Goal: Check status: Check status

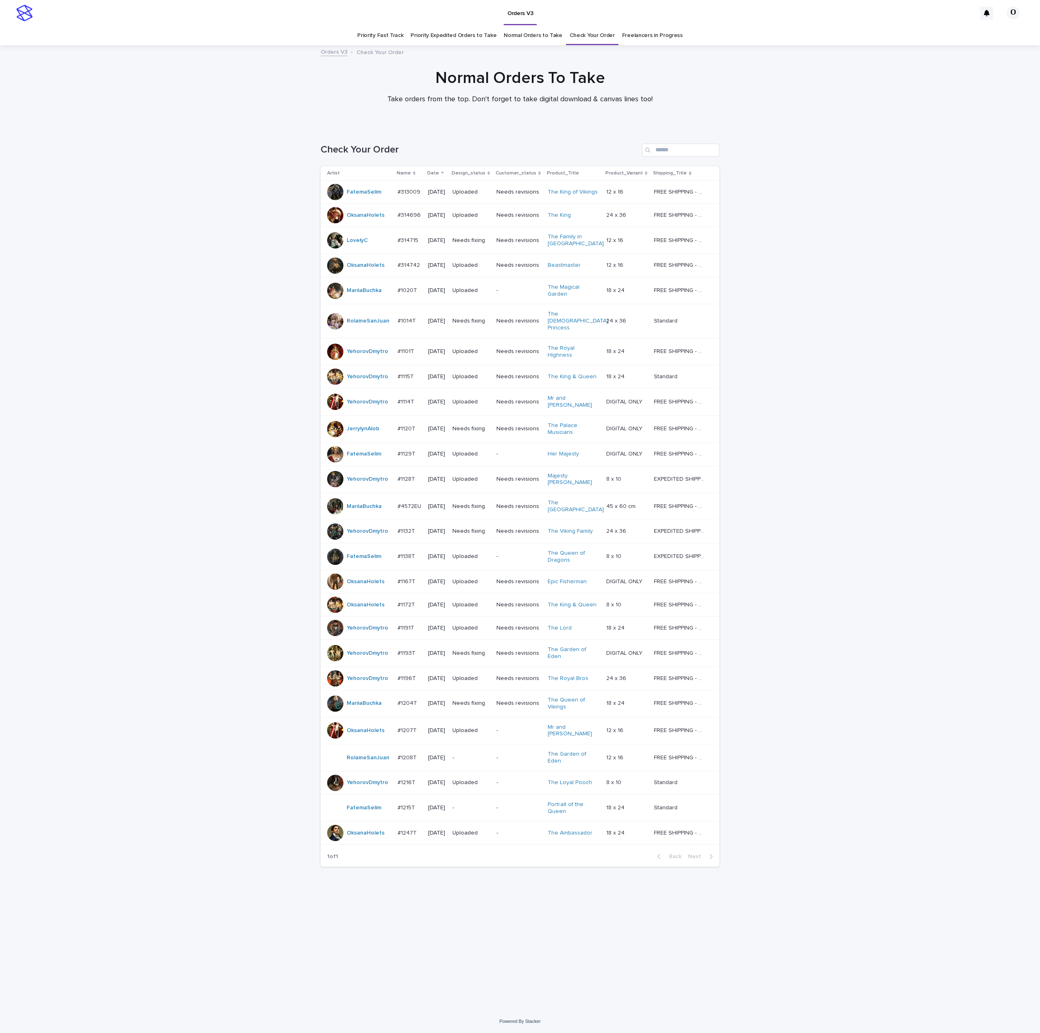
click at [845, 485] on div "Loading... Saving… Loading... Saving… Check Your Order Artist Name Date Design_…" at bounding box center [520, 568] width 1040 height 883
click at [855, 211] on div "Loading... Saving… Loading... Saving… Check Your Order Artist Name Date Design_…" at bounding box center [520, 568] width 1040 height 883
click at [408, 699] on p "#1204T" at bounding box center [408, 703] width 21 height 9
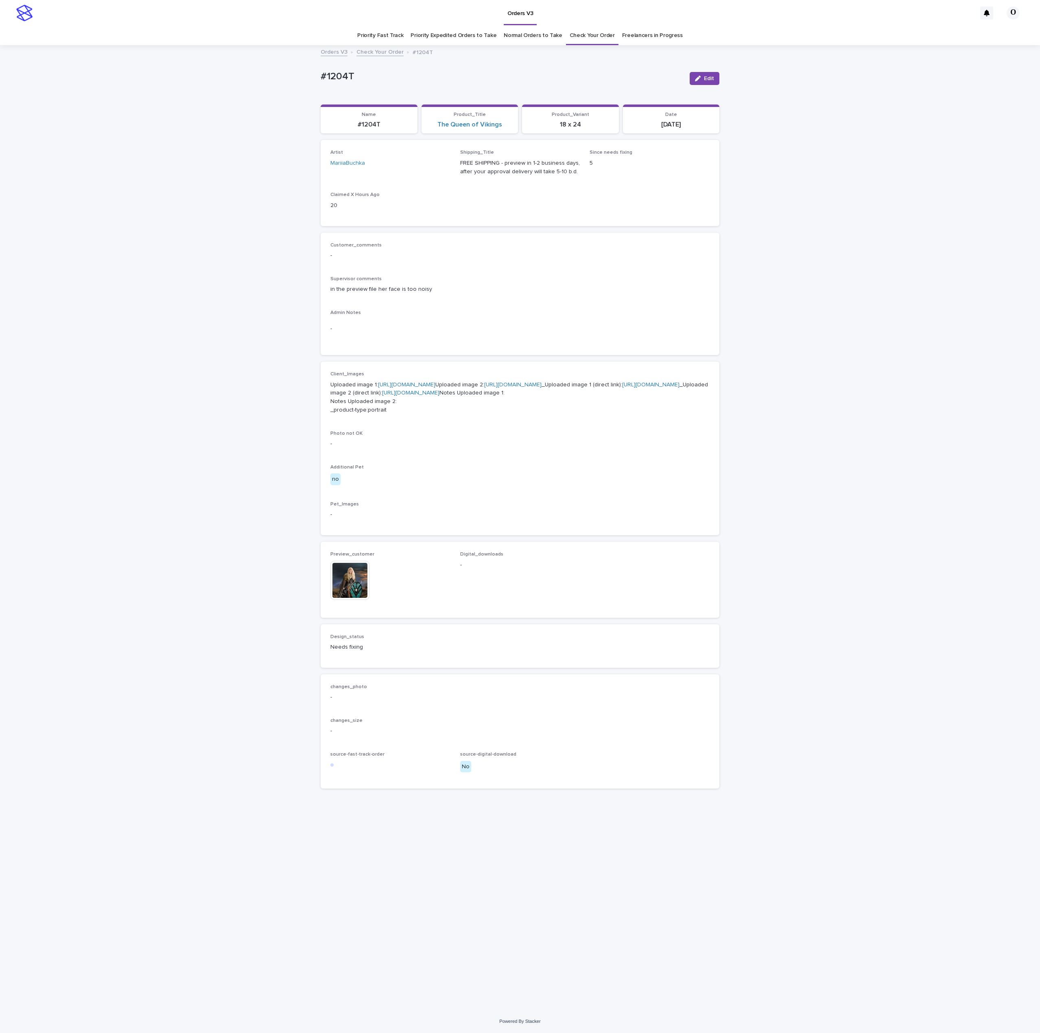
click at [340, 600] on img at bounding box center [349, 580] width 39 height 39
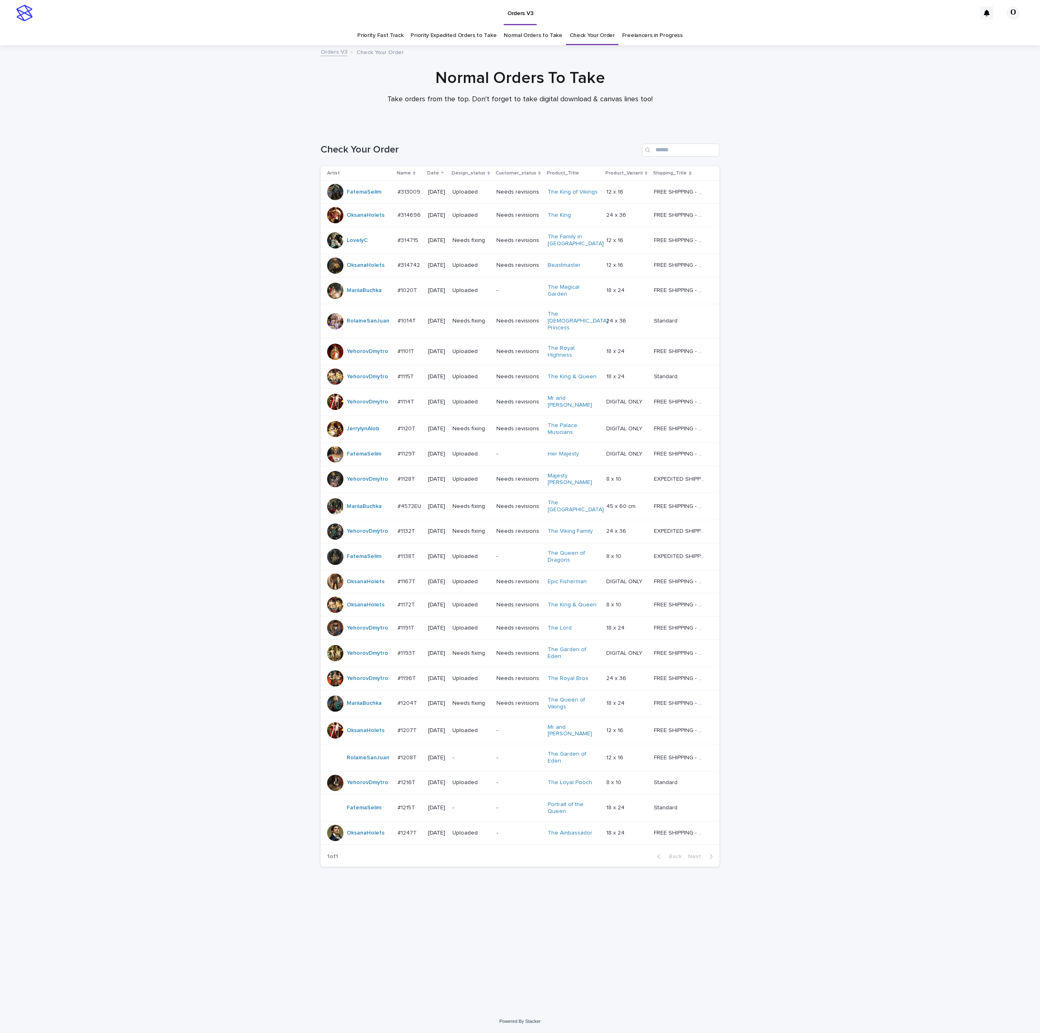
click at [336, 498] on div at bounding box center [335, 506] width 16 height 16
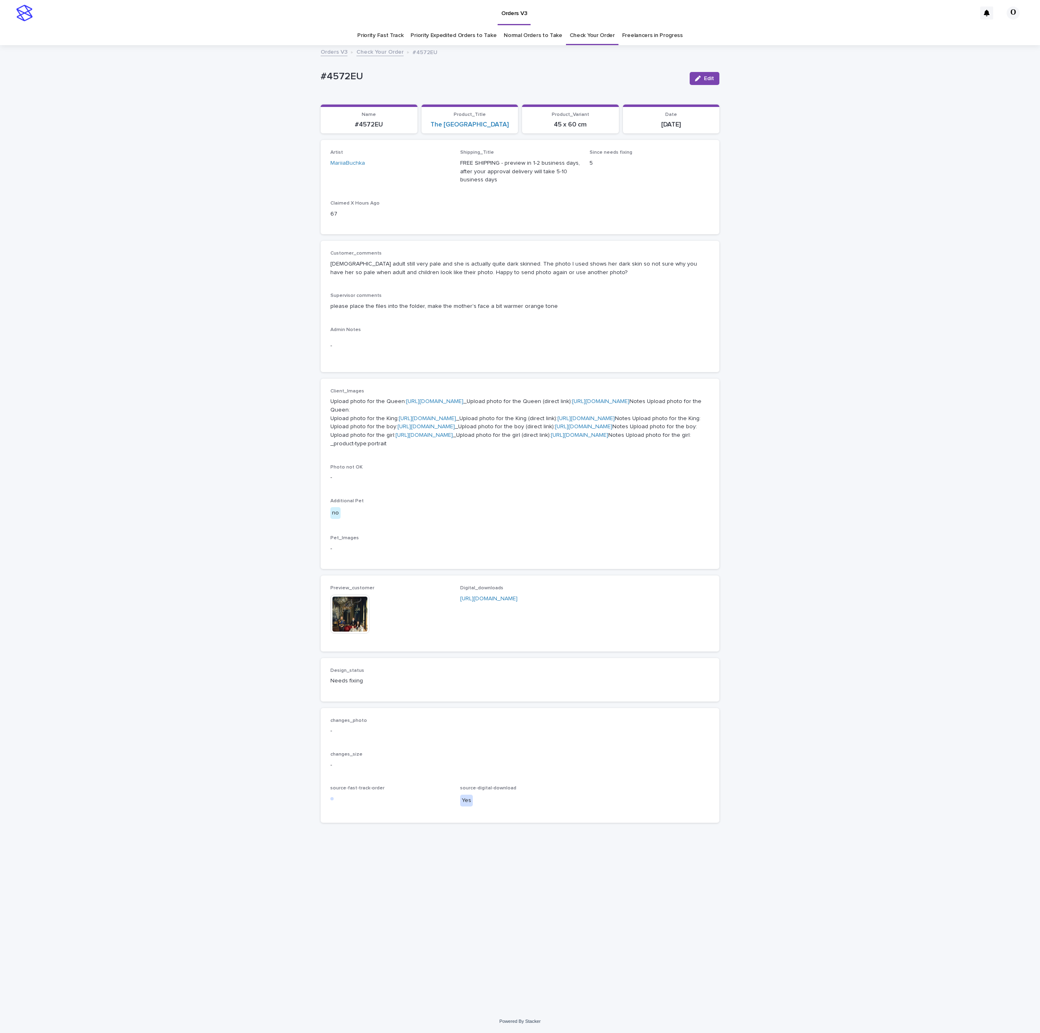
scroll to position [46, 0]
click at [347, 634] on img at bounding box center [349, 614] width 39 height 39
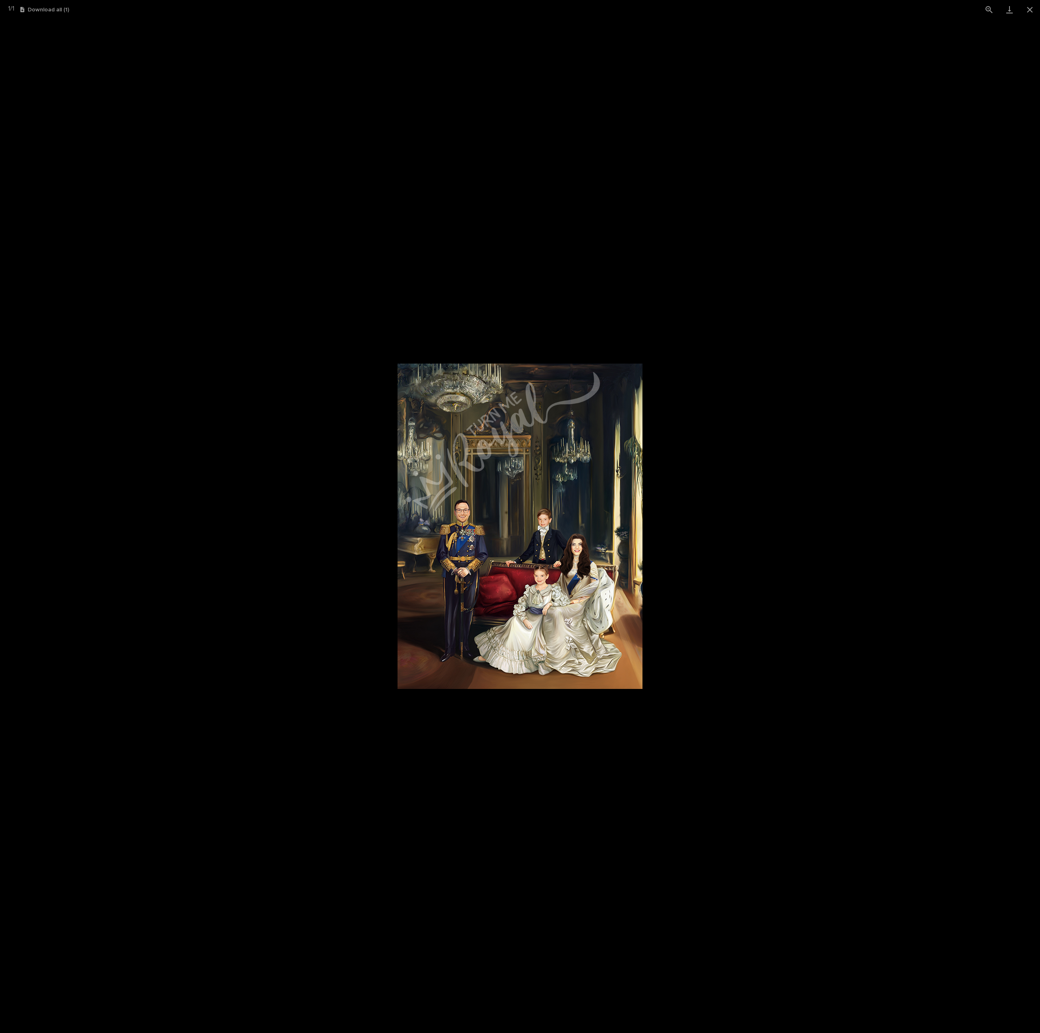
click at [758, 588] on picture at bounding box center [520, 526] width 1040 height 1014
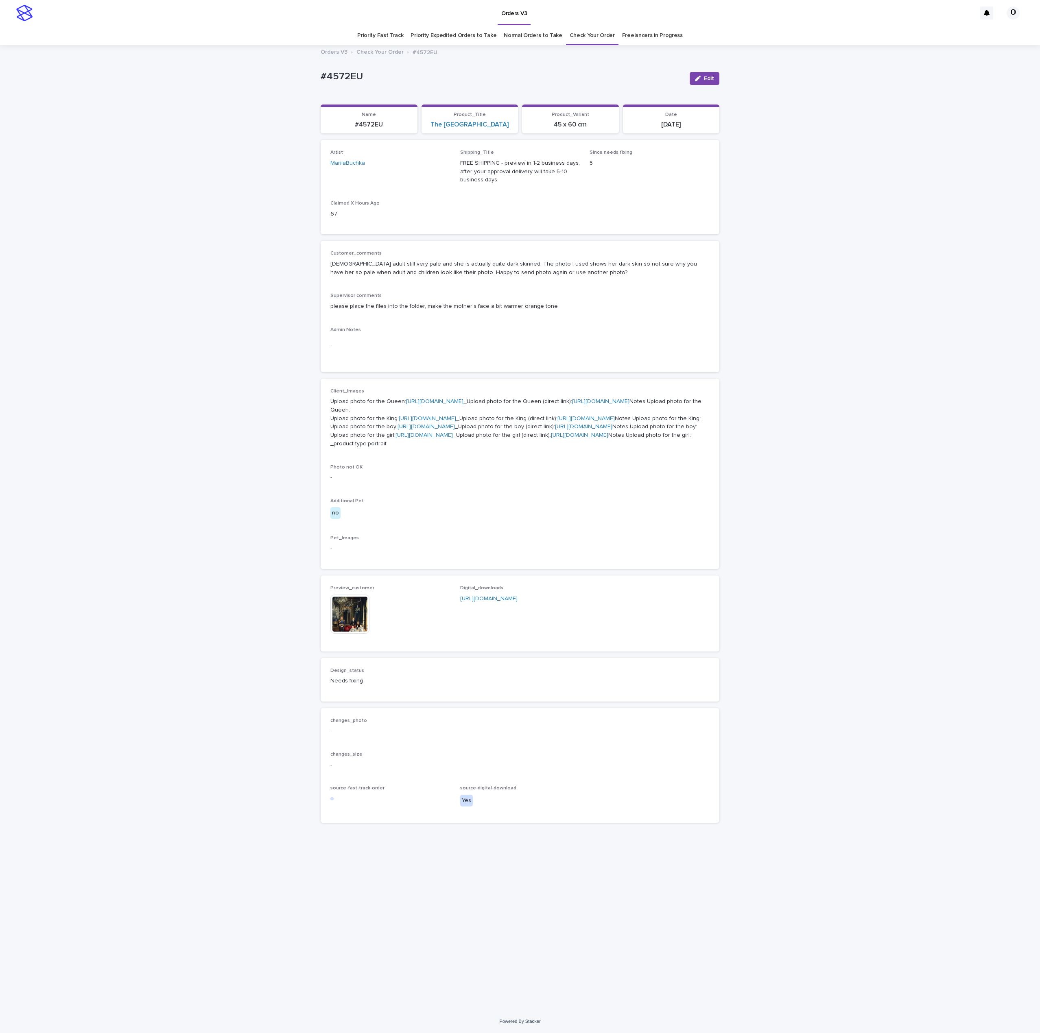
click at [356, 591] on span "Preview_customer" at bounding box center [352, 588] width 44 height 5
click at [349, 634] on img at bounding box center [349, 614] width 39 height 39
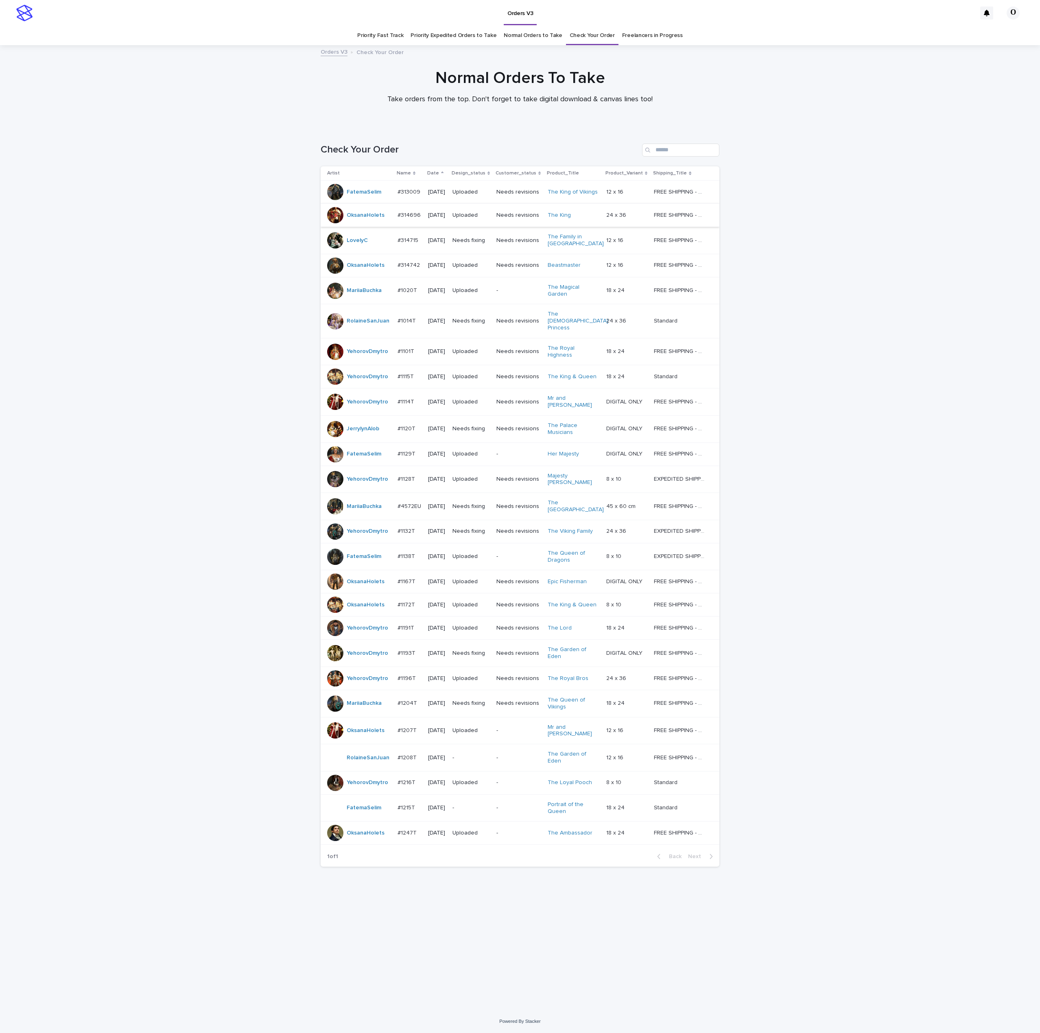
click at [339, 394] on div at bounding box center [335, 402] width 16 height 16
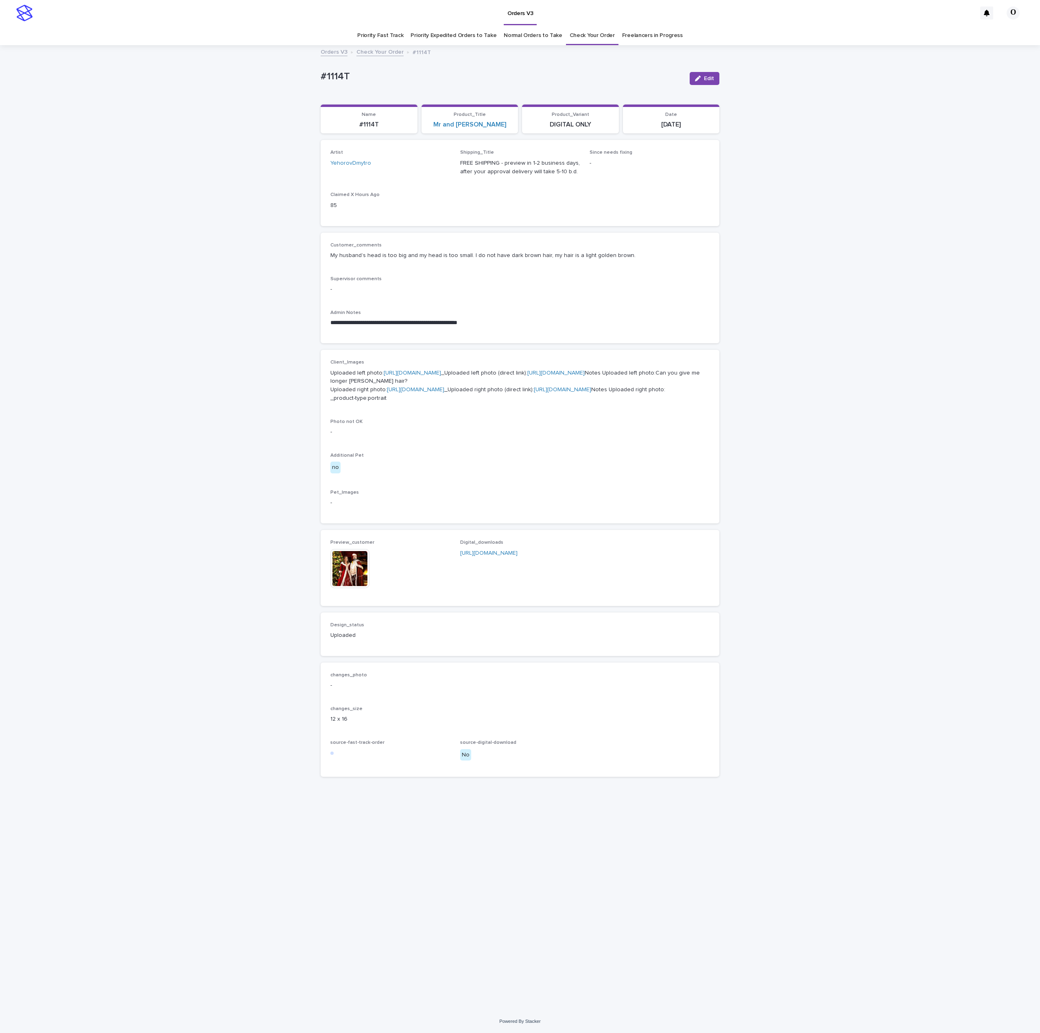
click at [357, 588] on img at bounding box center [349, 568] width 39 height 39
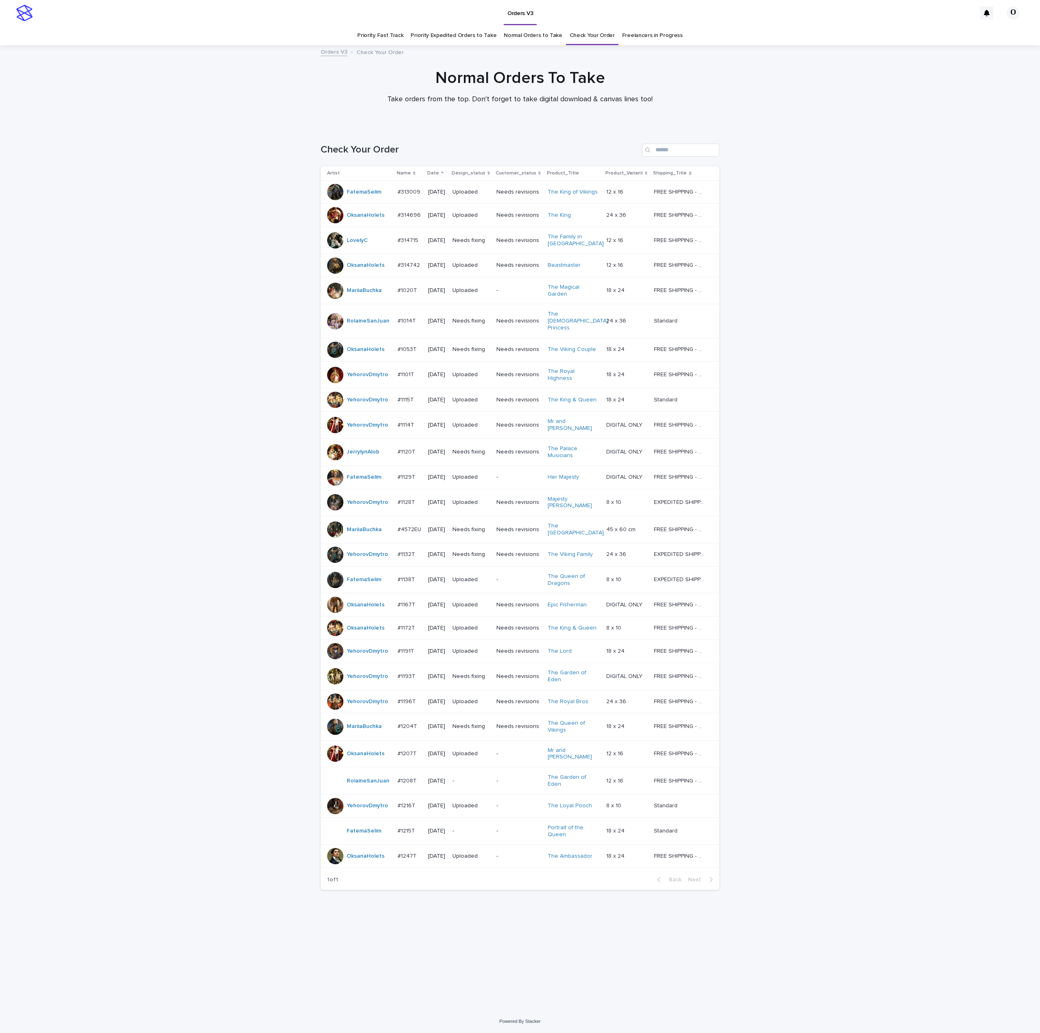
click at [413, 345] on p "#1053T" at bounding box center [408, 349] width 21 height 9
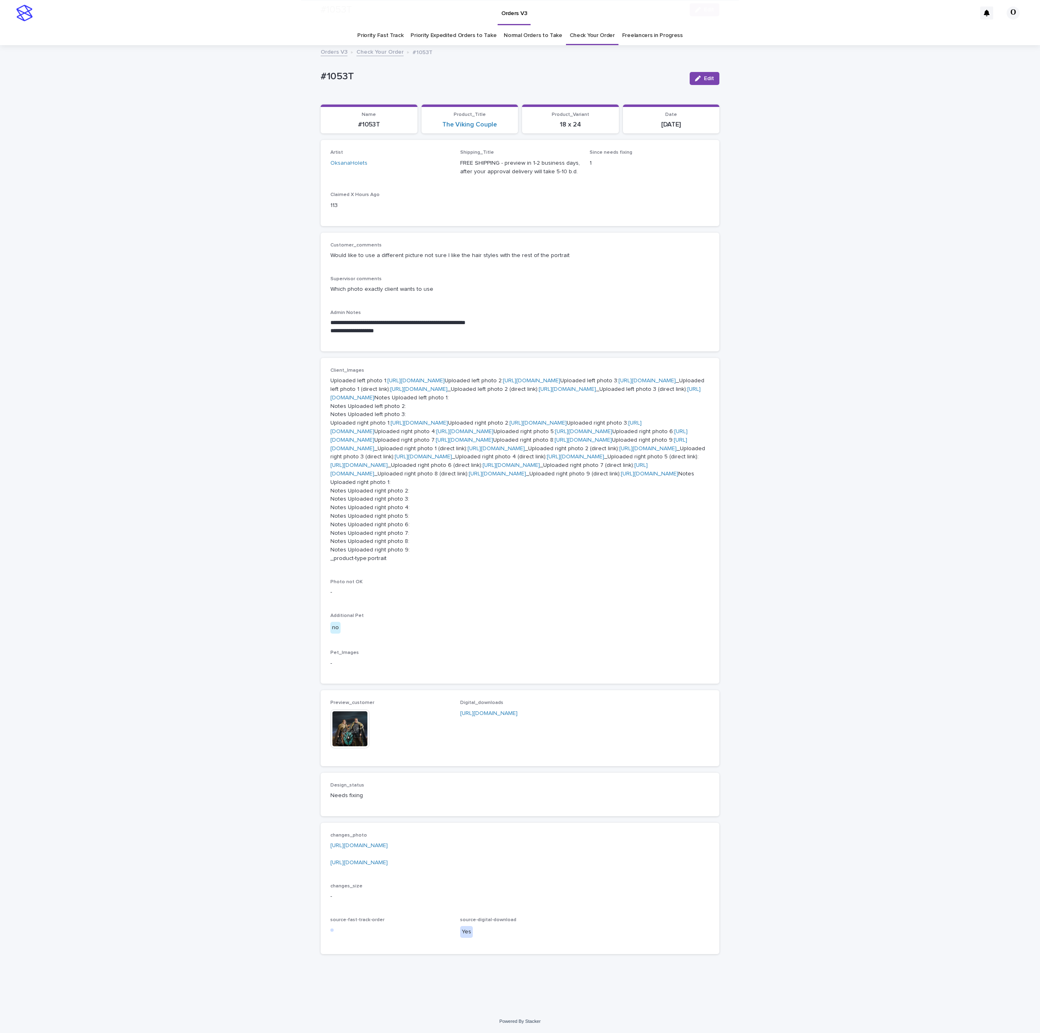
scroll to position [422, 0]
click at [349, 743] on img at bounding box center [349, 729] width 39 height 39
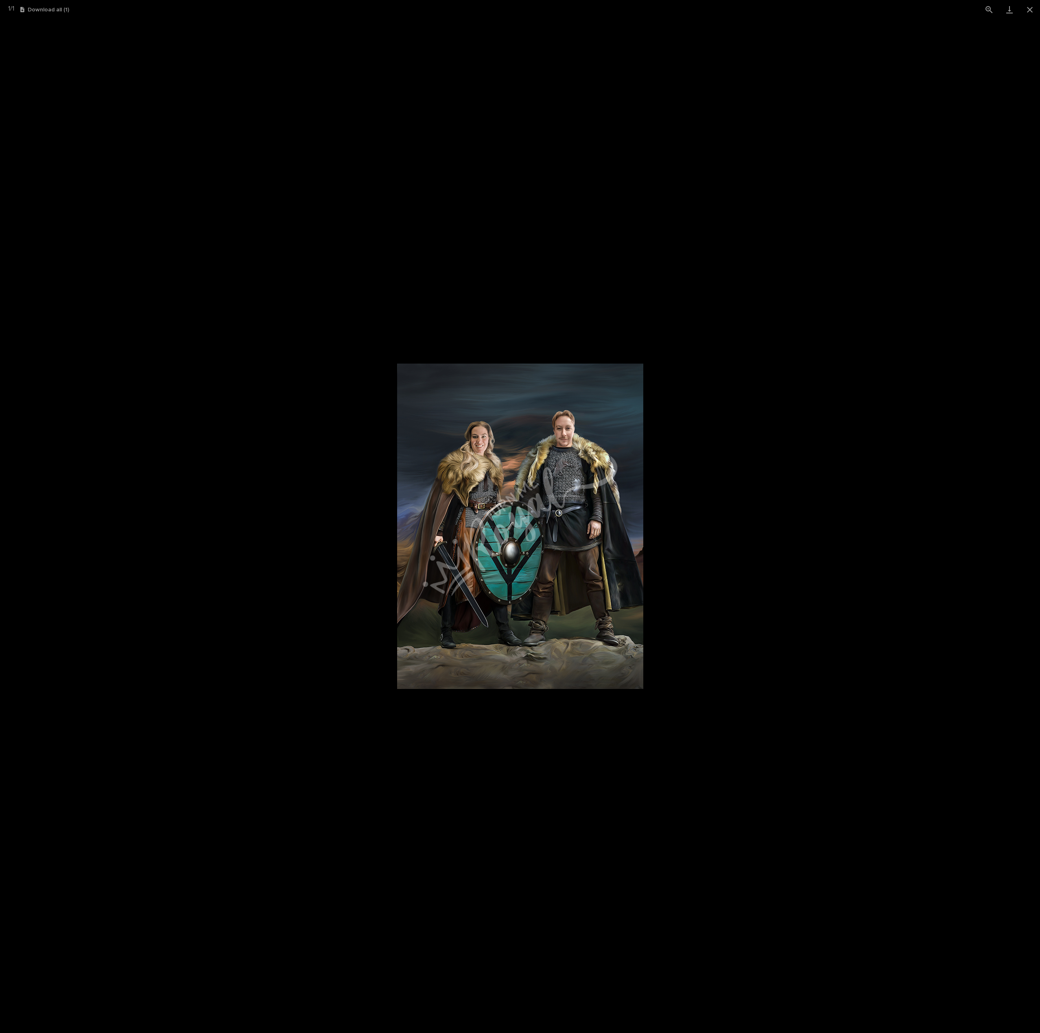
click at [924, 569] on picture at bounding box center [520, 526] width 1040 height 1014
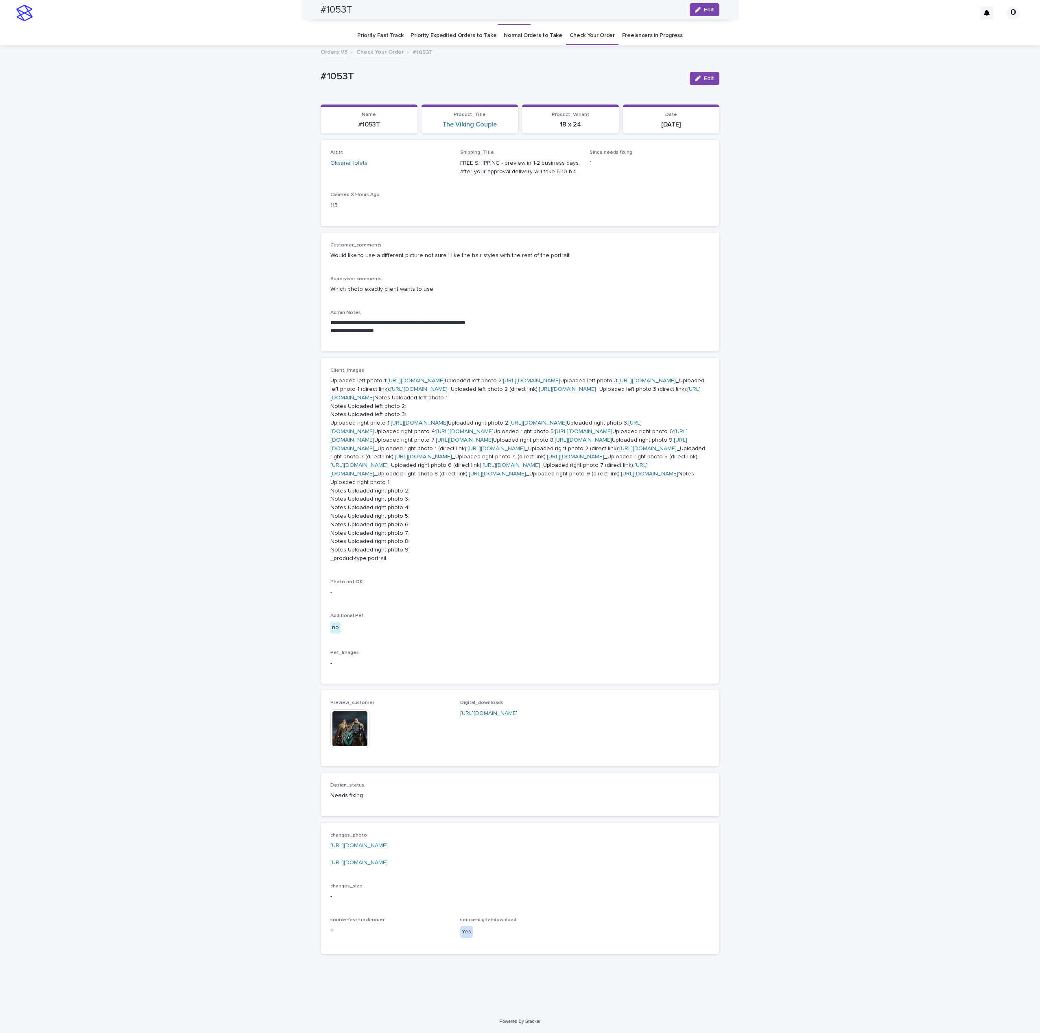
click at [388, 849] on link "[URL][DOMAIN_NAME]" at bounding box center [358, 846] width 57 height 6
click at [391, 420] on link "[URL][DOMAIN_NAME]" at bounding box center [419, 423] width 57 height 6
click at [388, 378] on link "[URL][DOMAIN_NAME]" at bounding box center [415, 381] width 57 height 6
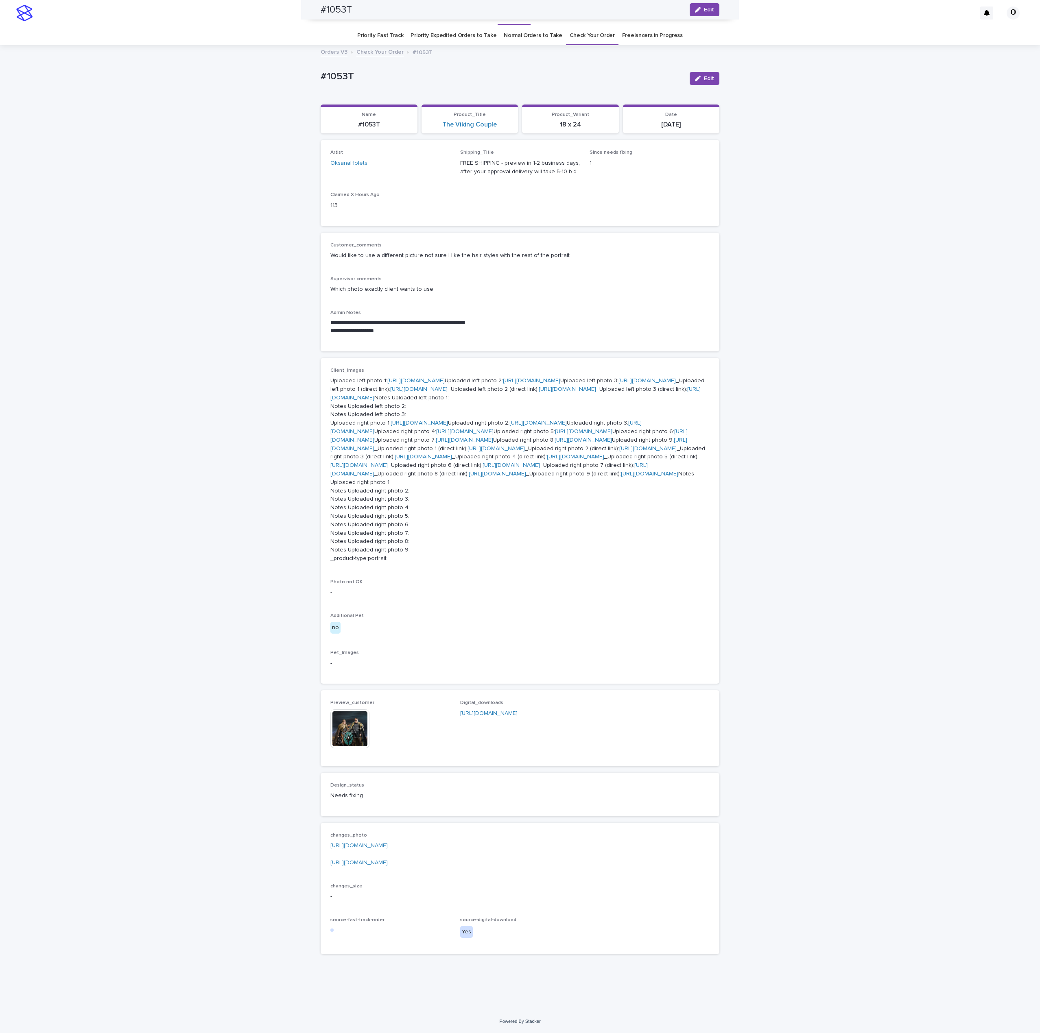
click at [388, 866] on link "[URL][DOMAIN_NAME]" at bounding box center [358, 863] width 57 height 6
click at [344, 724] on img at bounding box center [349, 729] width 39 height 39
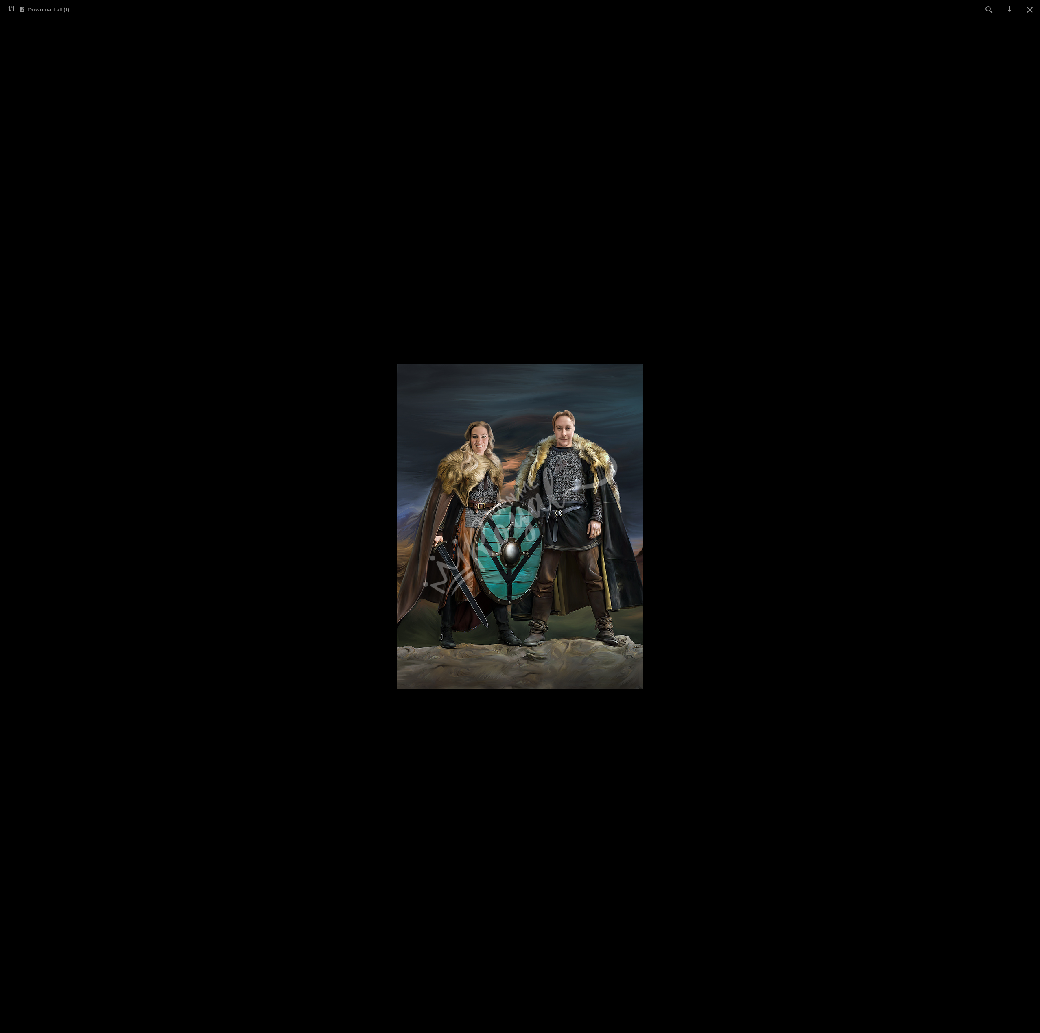
click at [920, 531] on picture at bounding box center [520, 526] width 1040 height 1014
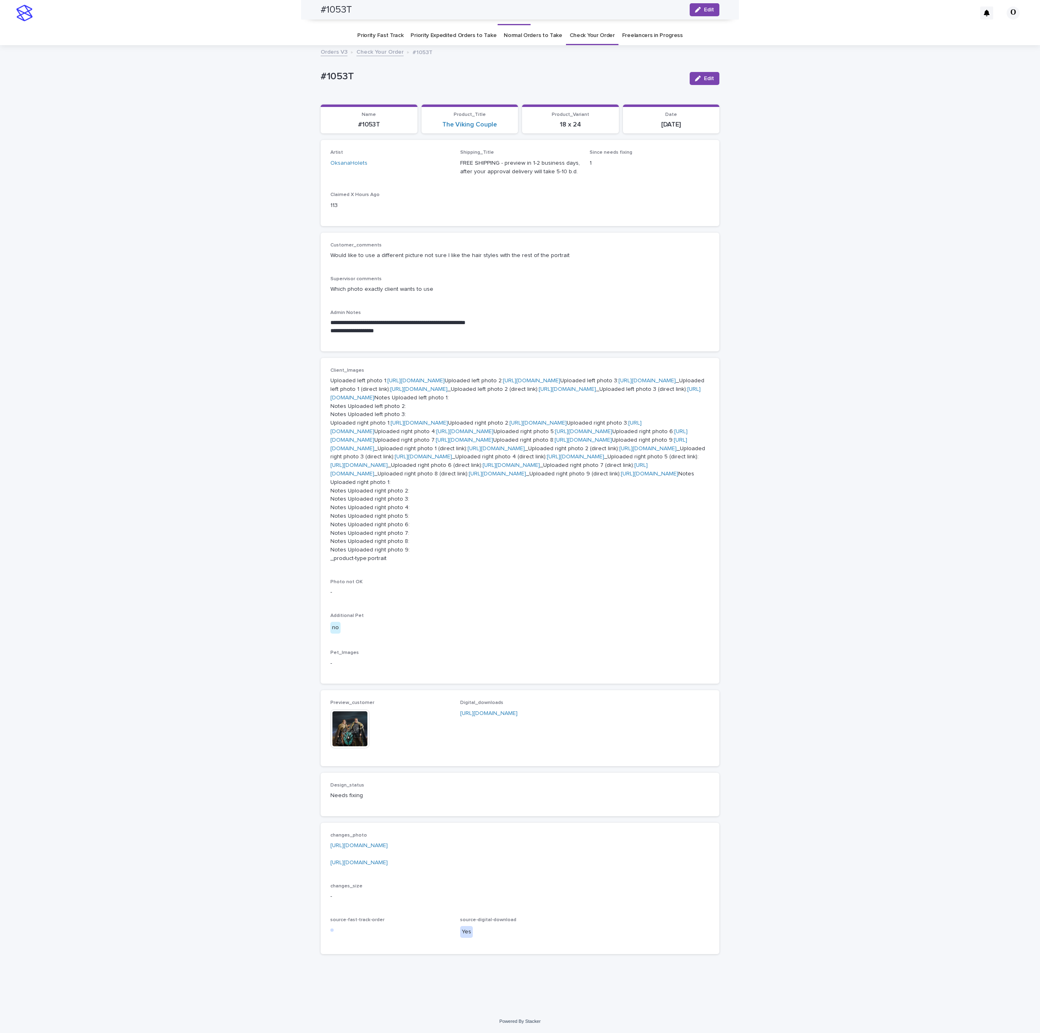
click at [388, 849] on link "[URL][DOMAIN_NAME]" at bounding box center [358, 846] width 57 height 6
click at [629, 273] on div "**********" at bounding box center [519, 291] width 379 height 99
click at [370, 849] on link "[URL][DOMAIN_NAME]" at bounding box center [358, 846] width 57 height 6
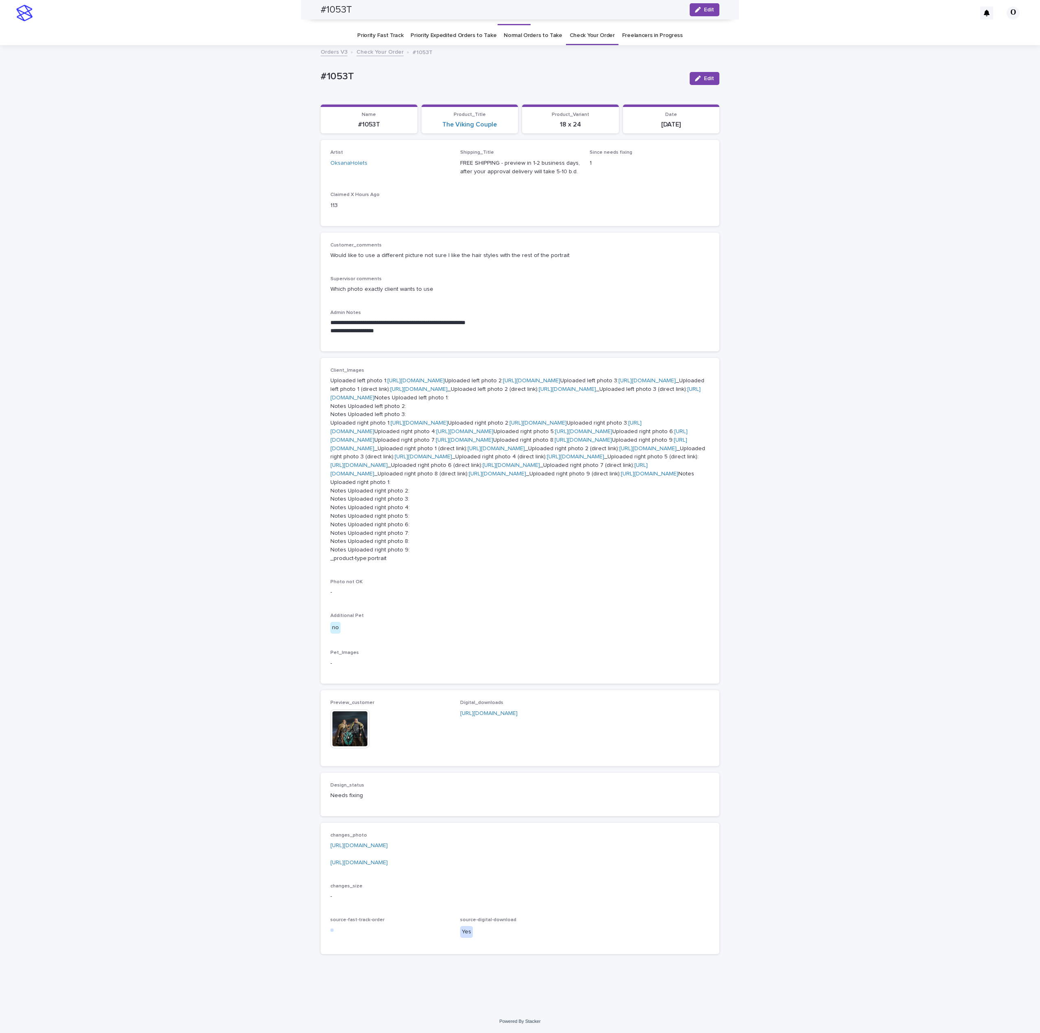
click at [203, 159] on div "**********" at bounding box center [520, 528] width 1040 height 964
click at [427, 867] on p "https://drive.google.com/file/d/1HptZosv6SSVZBBPcIs1-qd7DuZY9UaBA/view?usp=shar…" at bounding box center [519, 854] width 379 height 25
click at [388, 866] on link "[URL][DOMAIN_NAME]" at bounding box center [358, 863] width 57 height 6
click at [781, 274] on div "**********" at bounding box center [520, 528] width 1040 height 964
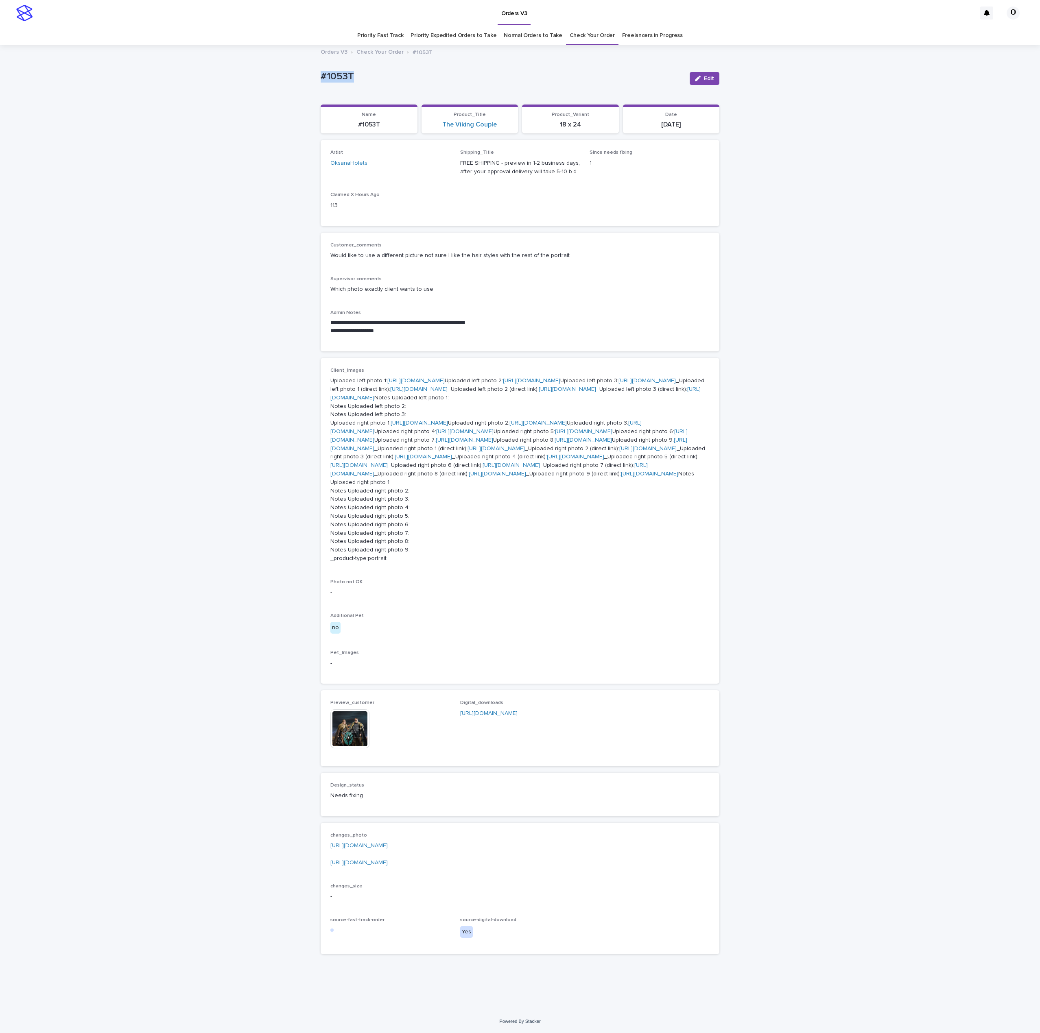
drag, startPoint x: 352, startPoint y: 77, endPoint x: 285, endPoint y: 78, distance: 67.1
click at [285, 78] on div "**********" at bounding box center [520, 528] width 1040 height 964
copy p "#1053T"
click at [1025, 400] on div "**********" at bounding box center [520, 528] width 1040 height 964
click at [838, 470] on div "**********" at bounding box center [520, 528] width 1040 height 964
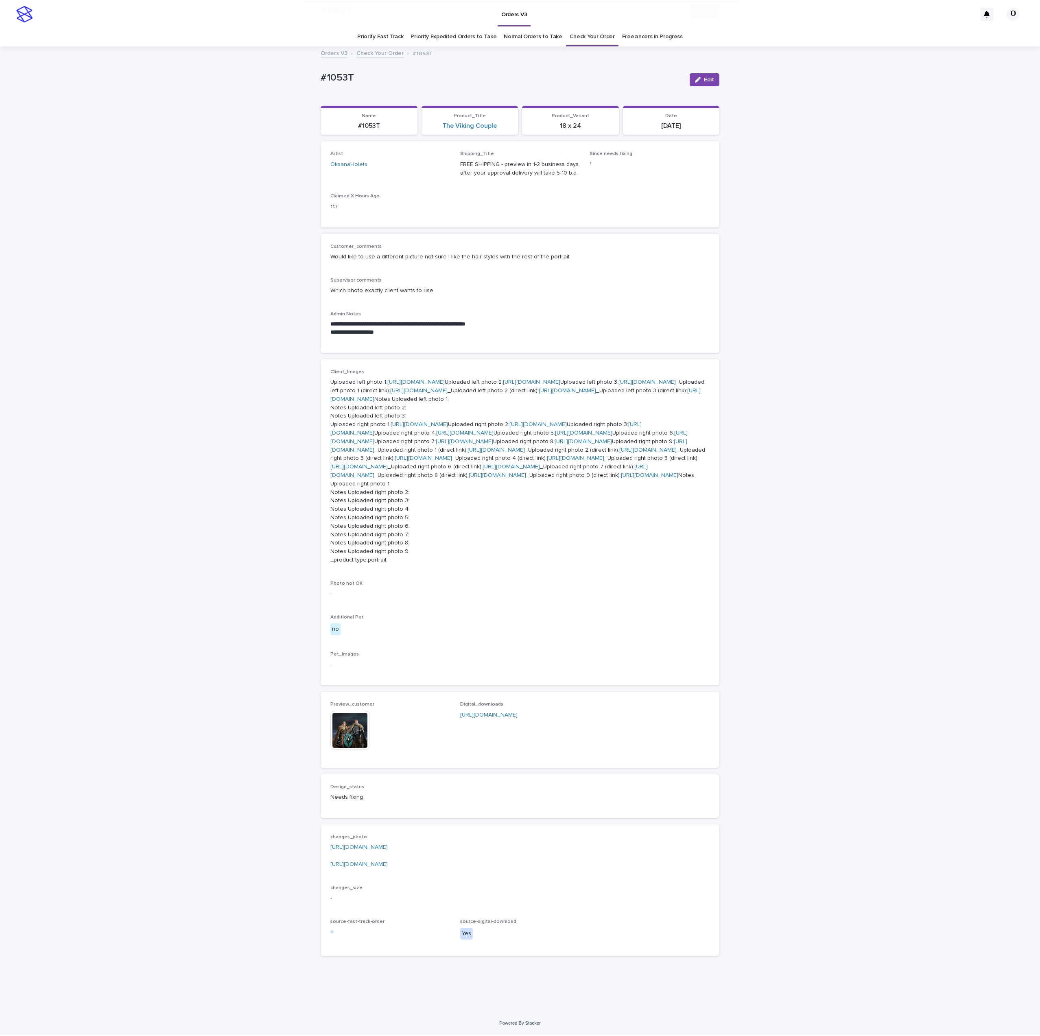
scroll to position [407, 0]
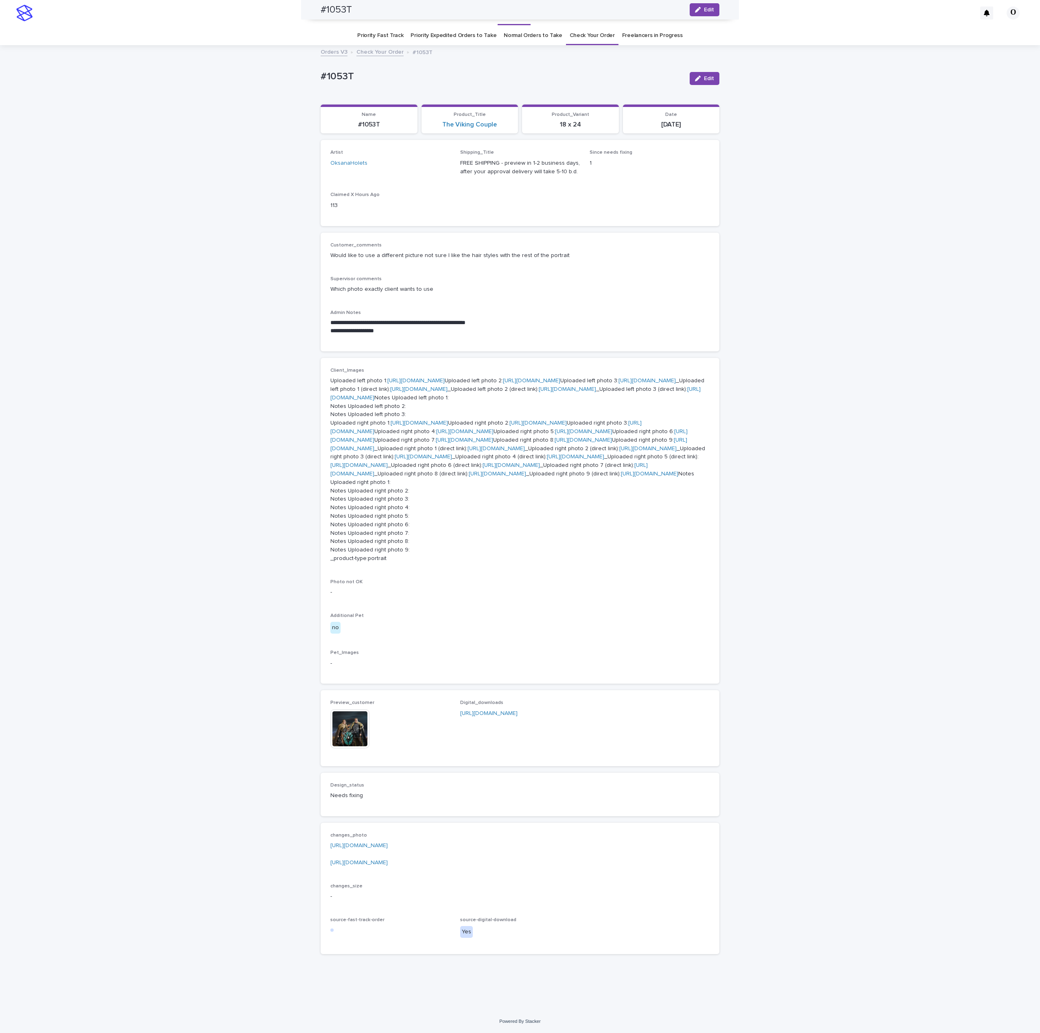
click at [140, 262] on div "**********" at bounding box center [520, 528] width 1040 height 964
click at [869, 233] on div "**********" at bounding box center [520, 528] width 1040 height 964
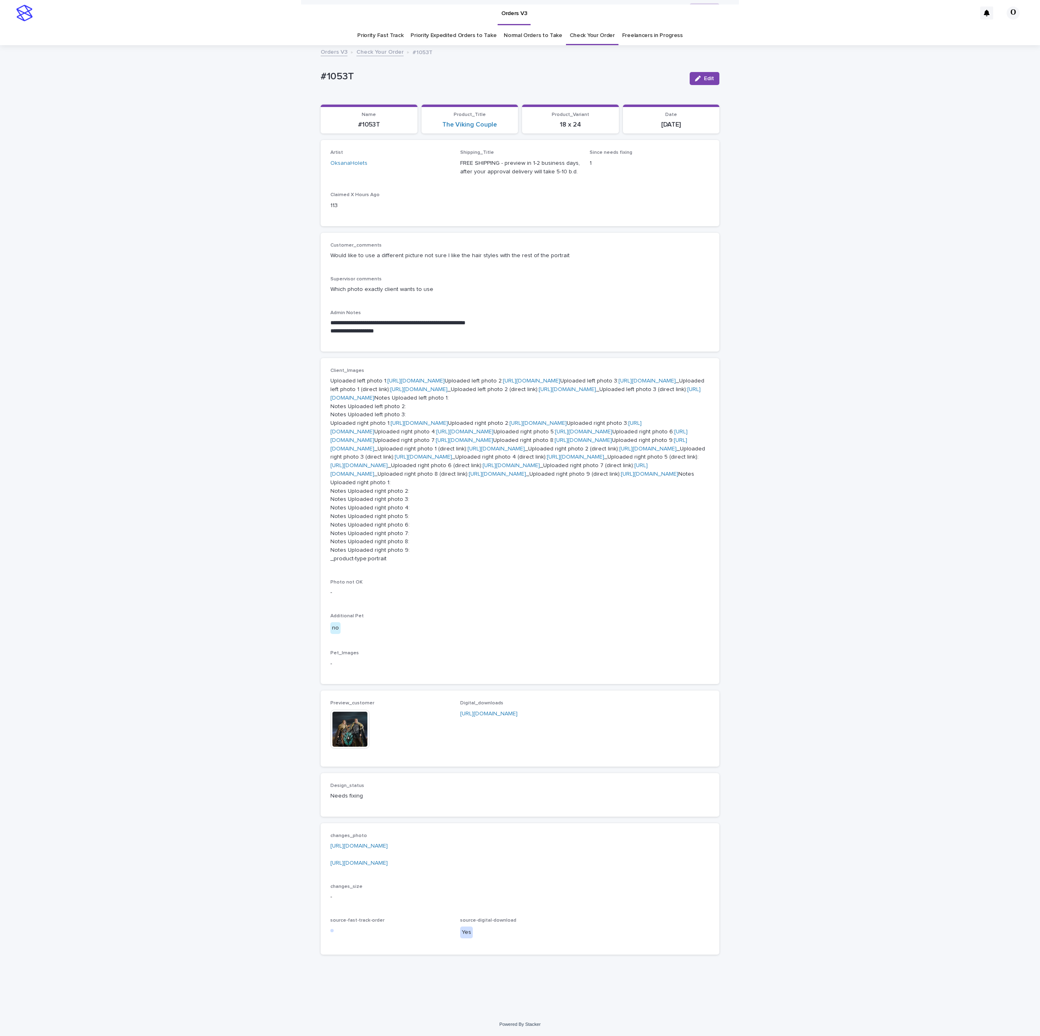
scroll to position [0, 0]
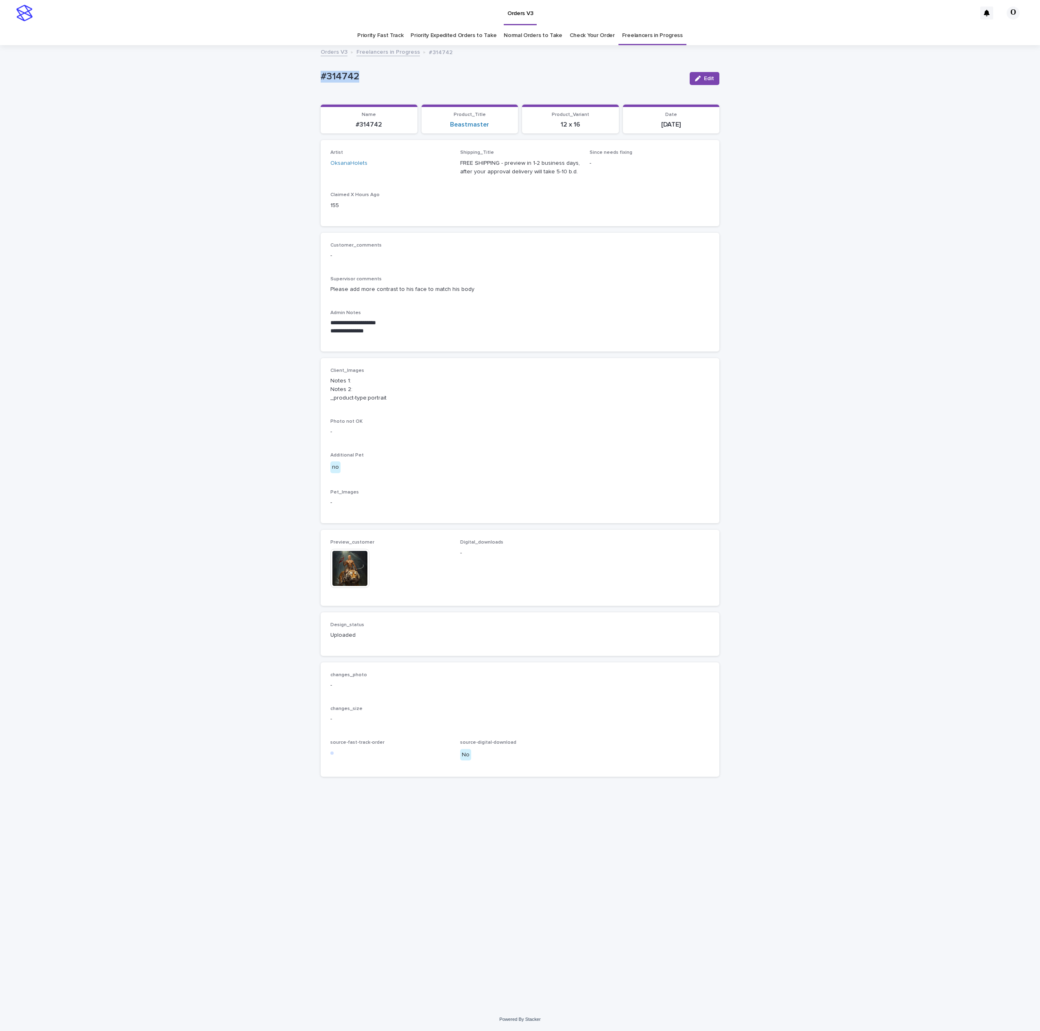
click at [606, 33] on link "Check Your Order" at bounding box center [592, 35] width 45 height 19
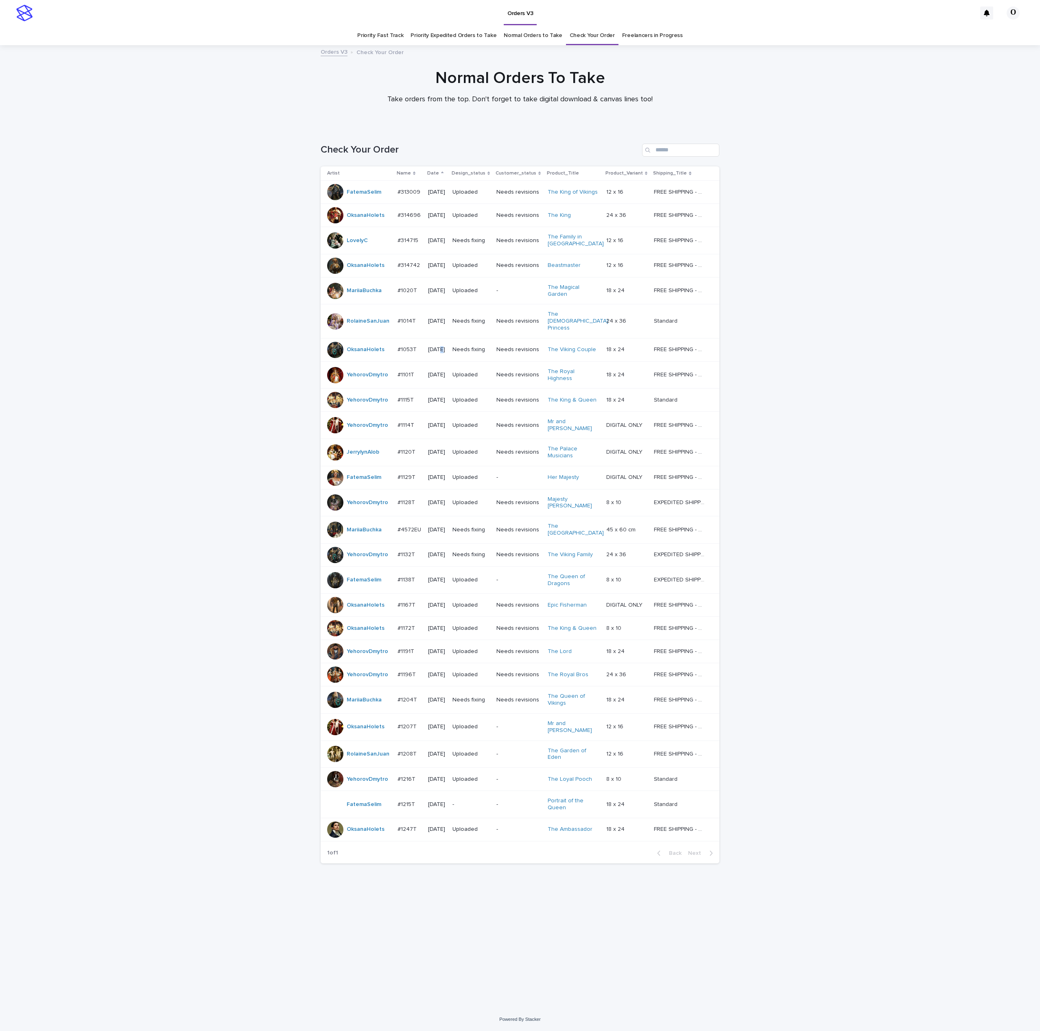
click at [439, 346] on p "[DATE]" at bounding box center [436, 349] width 17 height 7
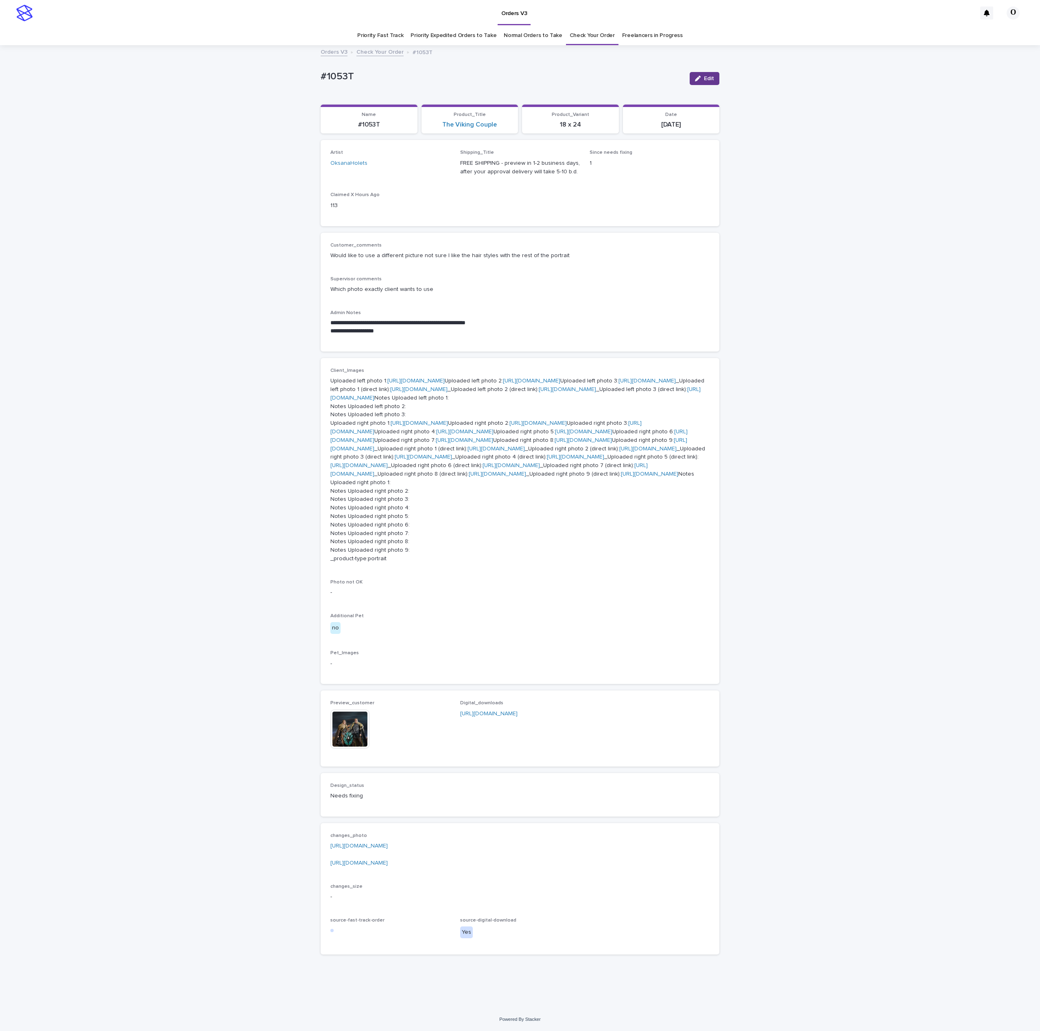
click at [712, 76] on button "Edit" at bounding box center [705, 78] width 30 height 13
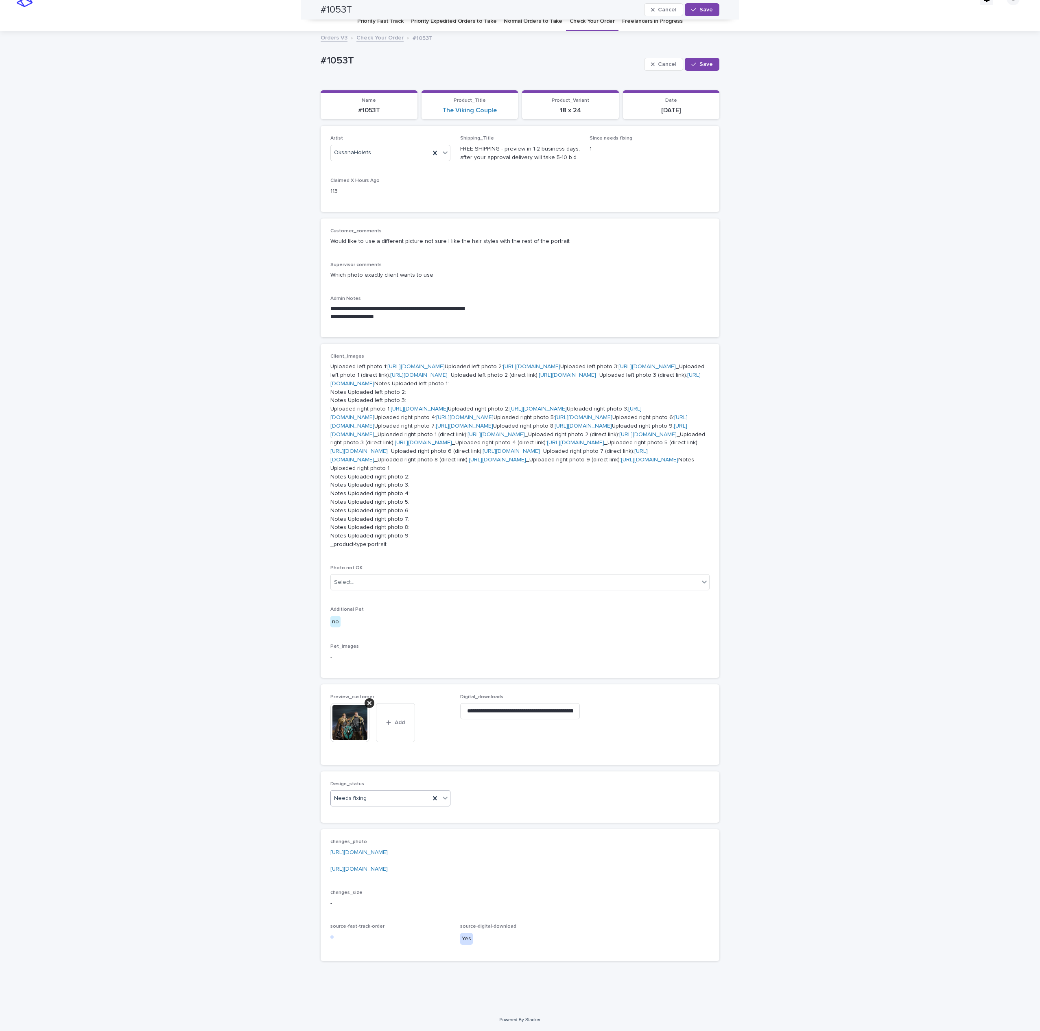
click at [389, 806] on div "Needs fixing" at bounding box center [390, 798] width 120 height 16
click at [376, 815] on div "Uploaded" at bounding box center [384, 814] width 119 height 14
click at [367, 704] on icon at bounding box center [369, 703] width 4 height 4
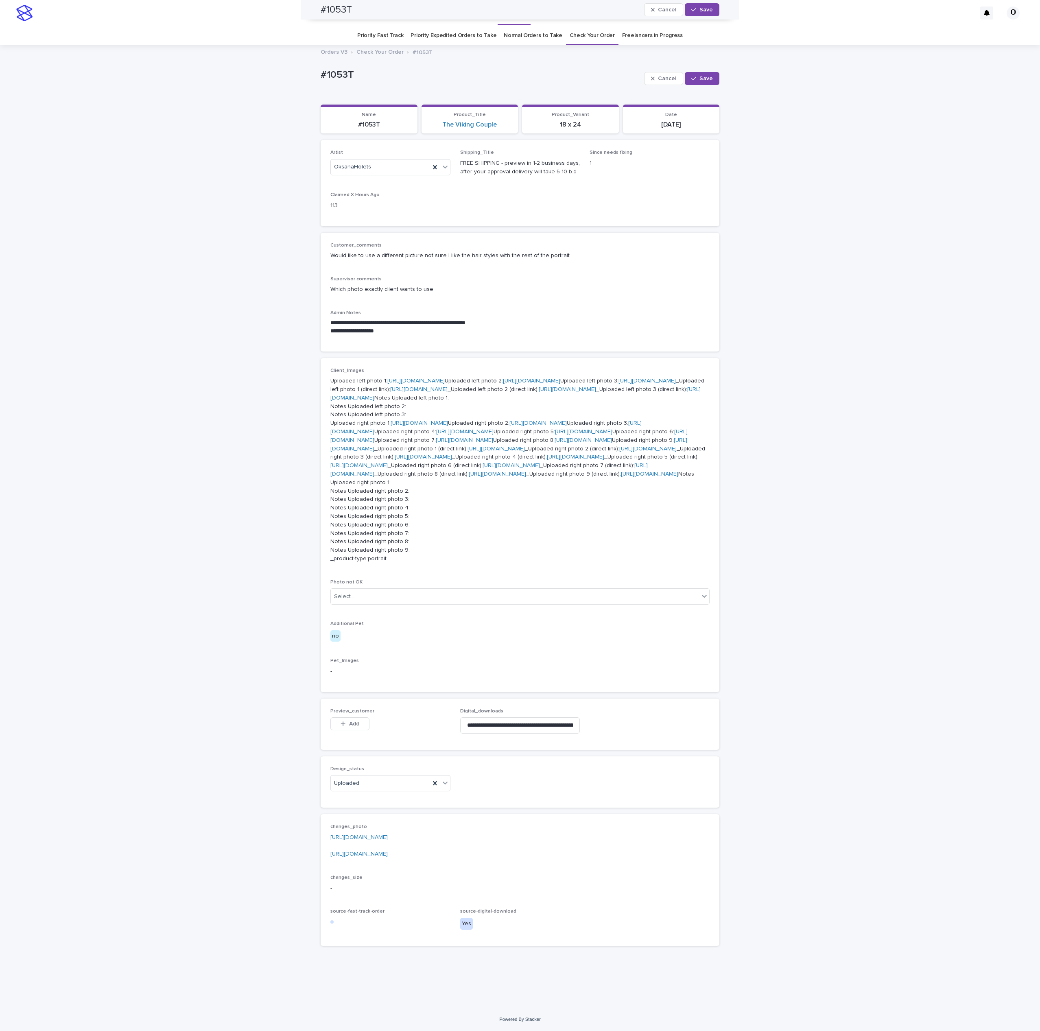
scroll to position [417, 0]
click at [341, 727] on div "button" at bounding box center [345, 724] width 8 height 6
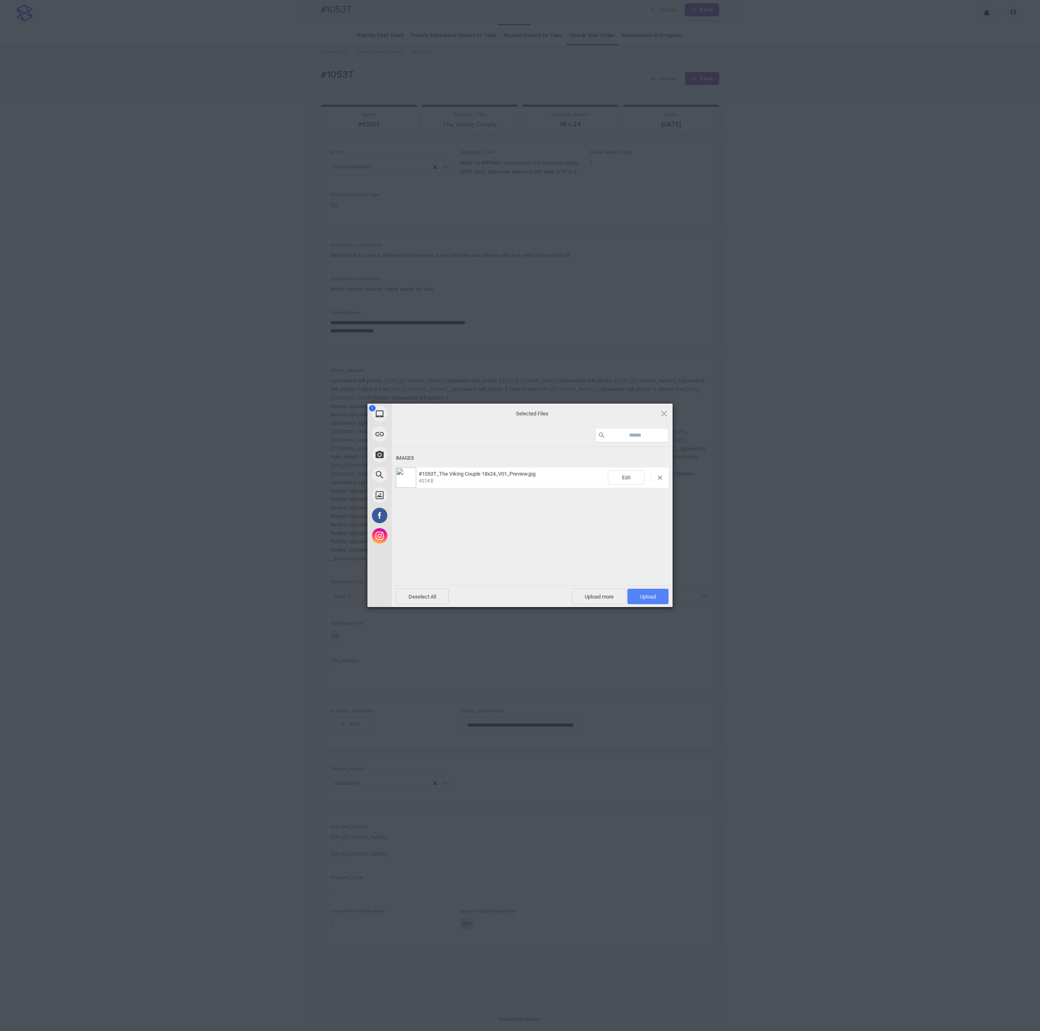
click at [646, 602] on span "Upload 1" at bounding box center [647, 596] width 41 height 15
click at [776, 526] on div "My Device Link (URL) Take Photo Web Search Unsplash Facebook Instagram Uploaded…" at bounding box center [520, 515] width 1040 height 1031
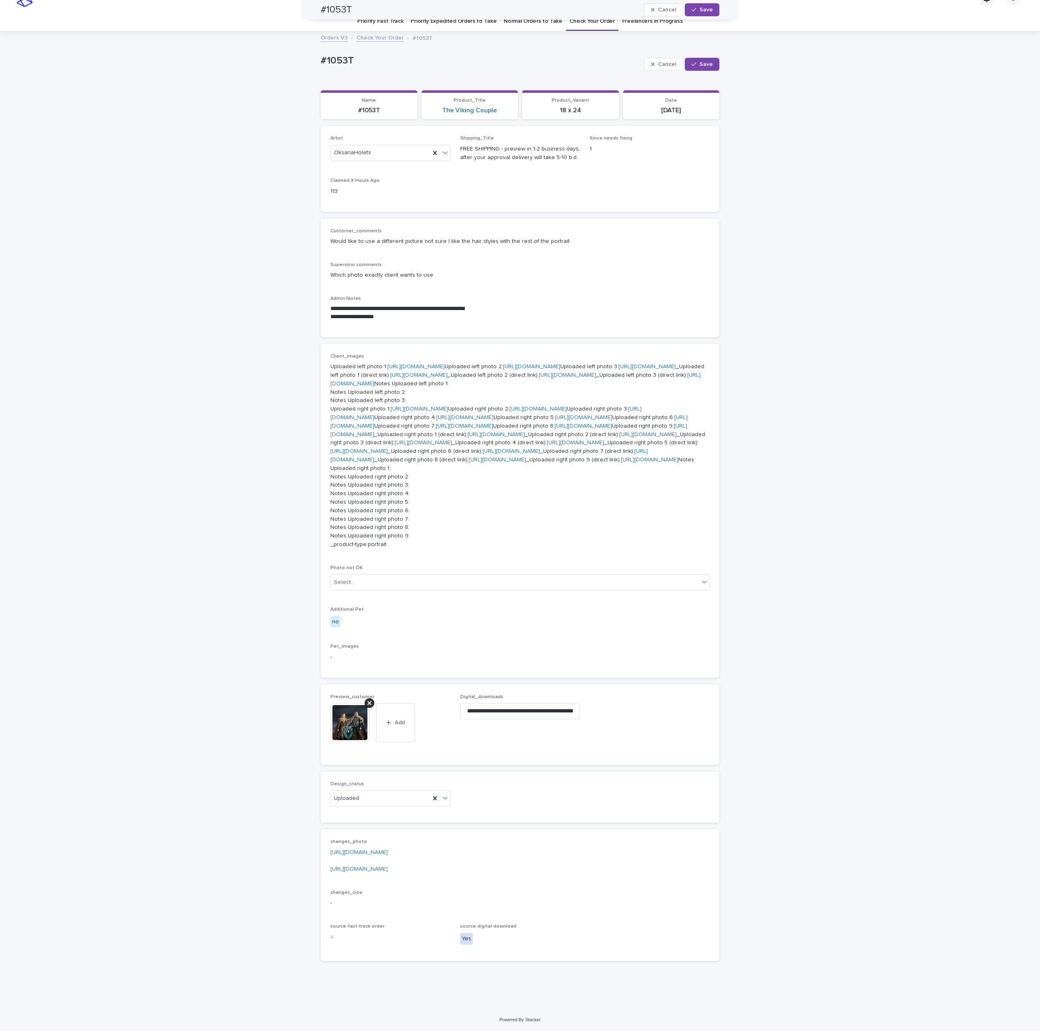
scroll to position [106, 0]
click at [700, 7] on span "Save" at bounding box center [705, 10] width 13 height 6
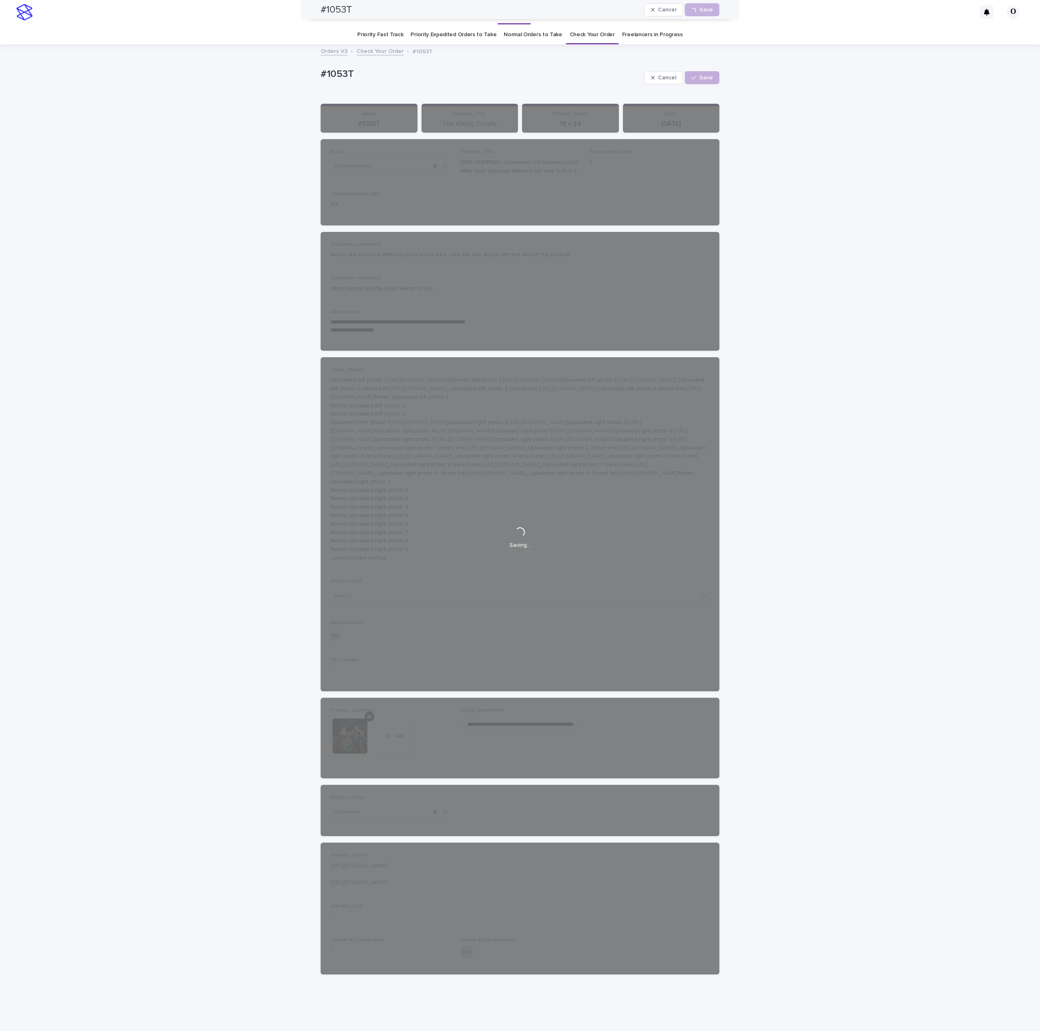
scroll to position [0, 0]
drag, startPoint x: 376, startPoint y: 81, endPoint x: 313, endPoint y: 73, distance: 63.9
click at [283, 77] on div "**********" at bounding box center [520, 534] width 1040 height 976
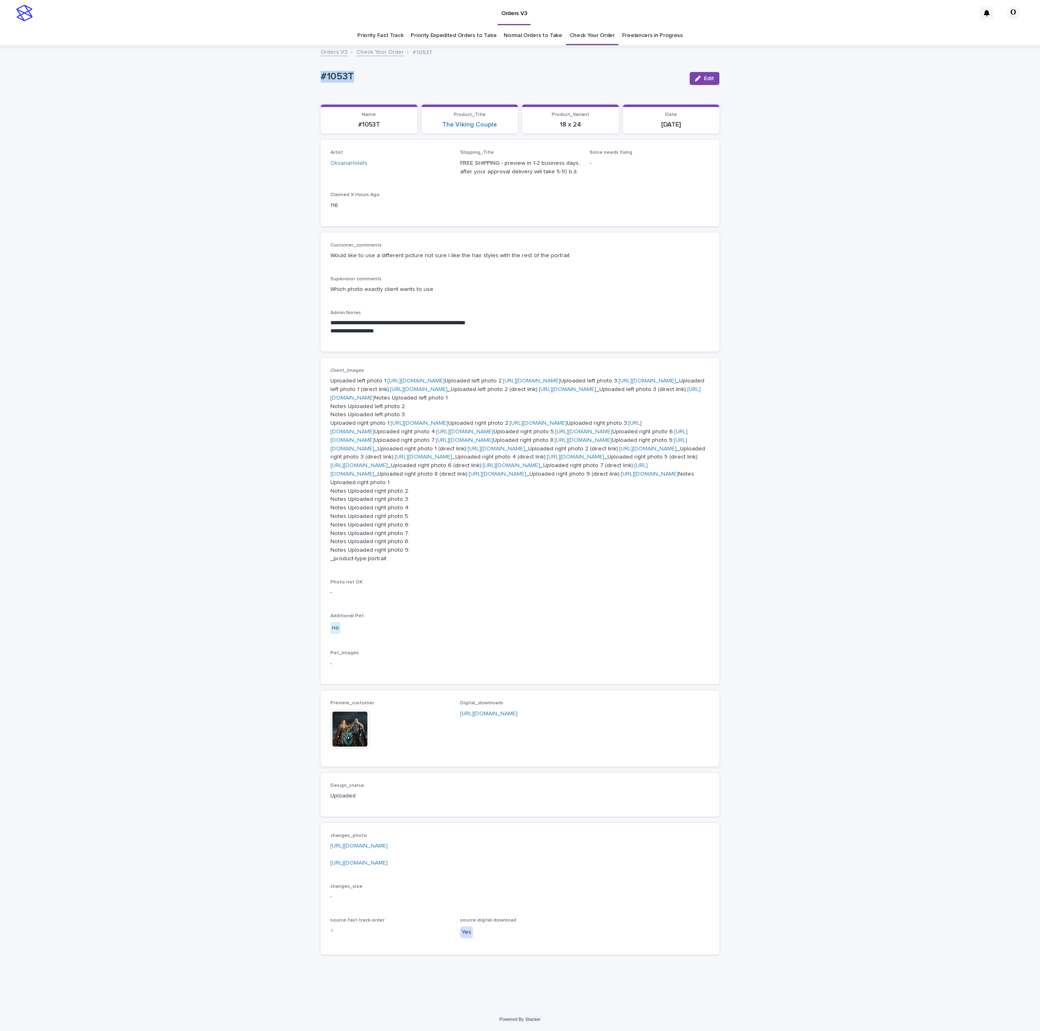
copy p "#1053T"
click at [580, 39] on link "Check Your Order" at bounding box center [592, 35] width 45 height 19
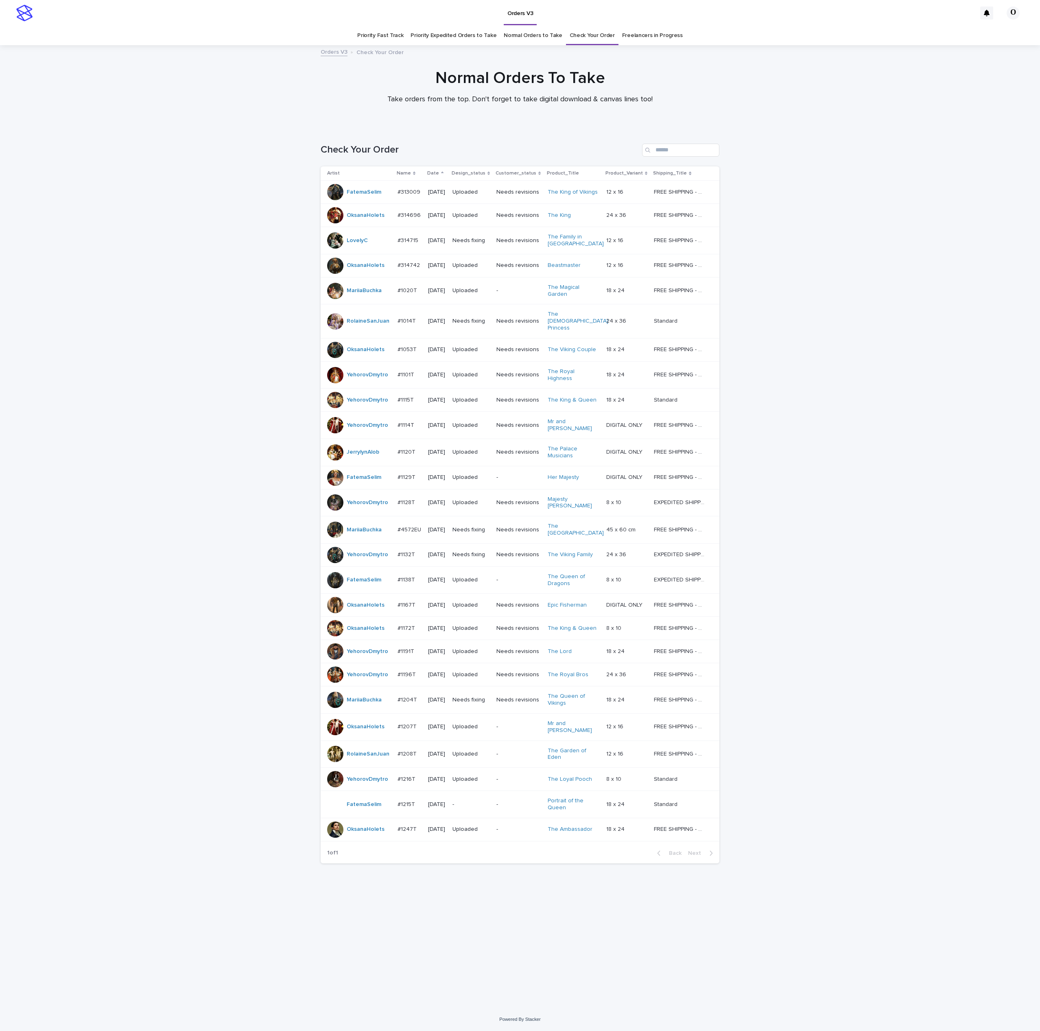
click at [872, 335] on div "Loading... Saving… Loading... Saving… Check Your Order Artist Name Date Design_…" at bounding box center [520, 567] width 1040 height 880
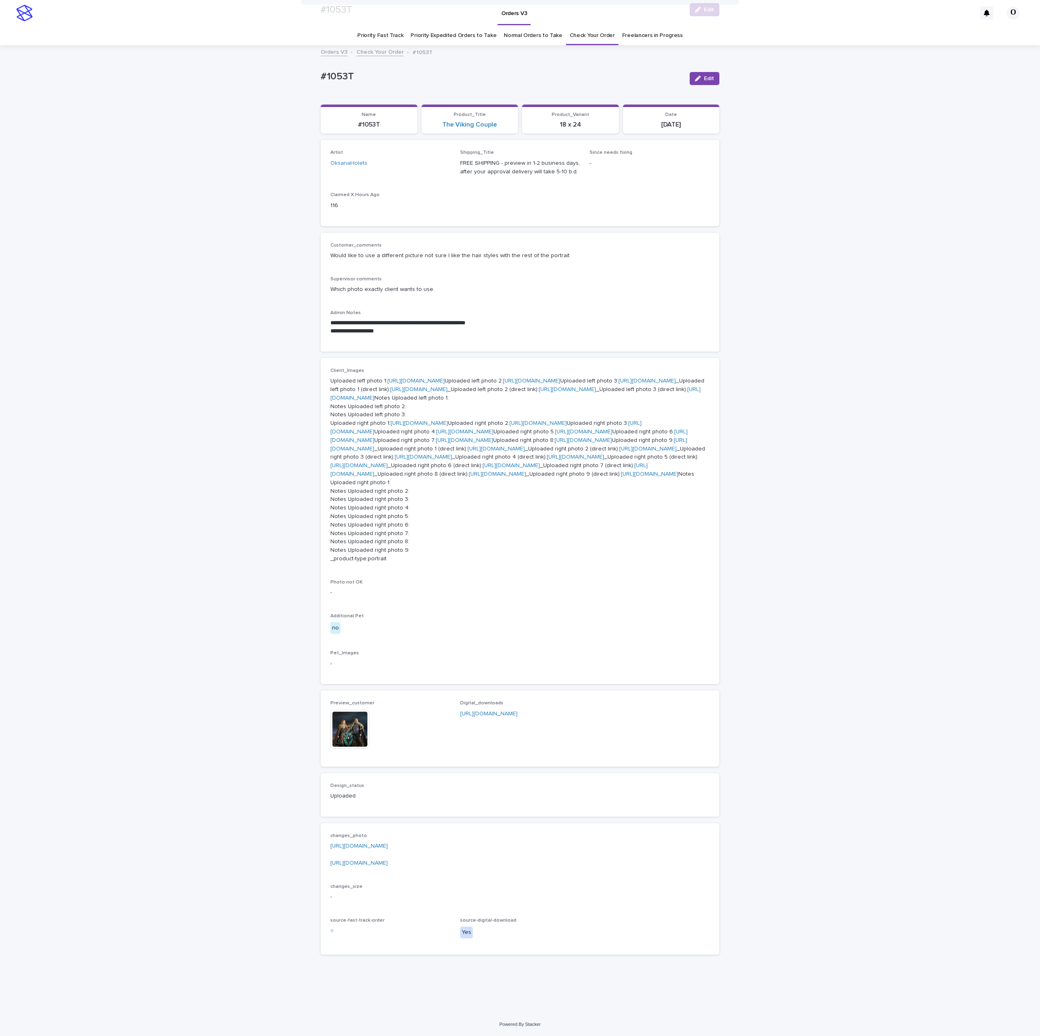
scroll to position [420, 0]
